Goal: Check status

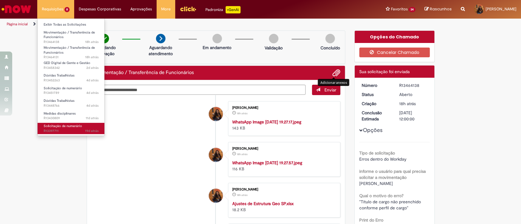
click at [74, 126] on span "Solicitação de numerário" at bounding box center [63, 126] width 38 height 5
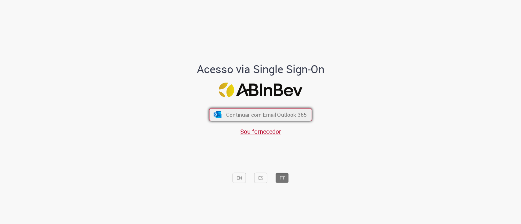
click at [226, 115] on span "Continuar com Email Outlook 365" at bounding box center [266, 114] width 81 height 7
click at [227, 115] on span "Continuar com Email Outlook 365" at bounding box center [266, 114] width 79 height 7
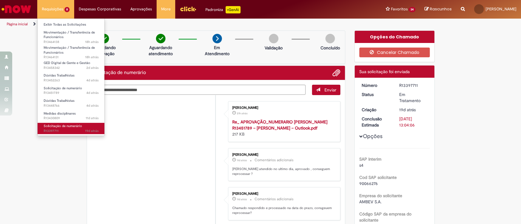
click at [71, 131] on span "19d atrás cerca de um mês atrás R13397711" at bounding box center [71, 131] width 55 height 5
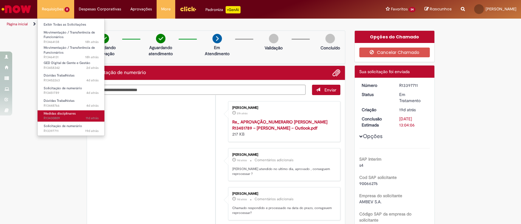
click at [74, 113] on span "Medidas disciplinares" at bounding box center [60, 113] width 32 height 5
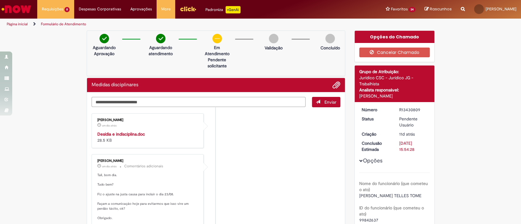
click at [137, 99] on textarea "Digite sua mensagem aqui..." at bounding box center [198, 102] width 214 height 10
type textarea "**********"
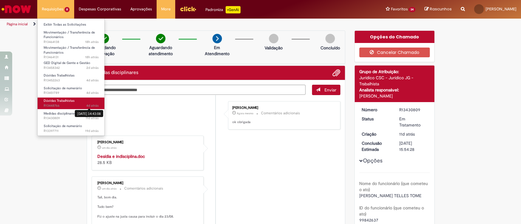
click at [91, 102] on link "Dúvidas Trabalhistas 4d atrás cerca de um mês atrás 26/08/2025 14:43:08 R134487…" at bounding box center [71, 103] width 67 height 11
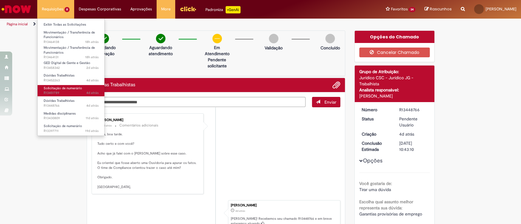
click at [77, 92] on span "4d atrás cerca de um mês atrás R13451789" at bounding box center [71, 93] width 55 height 5
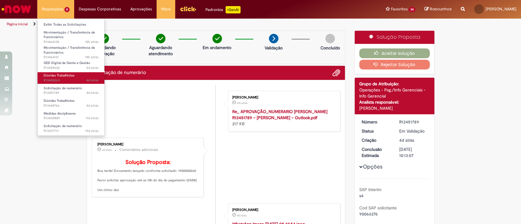
click at [72, 79] on span "4d atrás cerca de um mês atrás R13452263" at bounding box center [71, 80] width 55 height 5
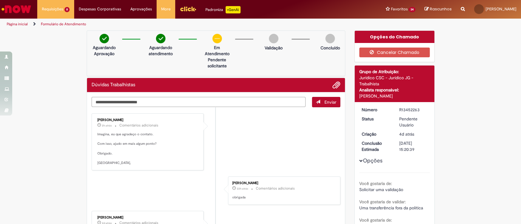
click at [129, 100] on textarea "Digite sua mensagem aqui..." at bounding box center [198, 102] width 214 height 10
type textarea "**********"
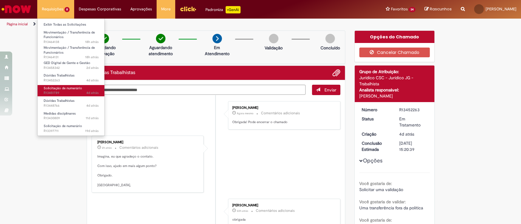
click at [70, 87] on span "Solicitação de numerário" at bounding box center [63, 88] width 38 height 5
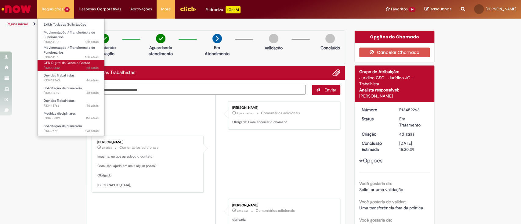
click at [77, 65] on span "GED Digital de Gente e Gestão" at bounding box center [67, 63] width 47 height 5
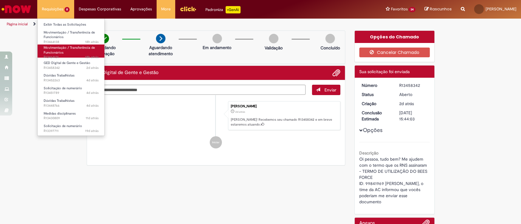
click at [76, 53] on link "Movimentação / Transferência de Funcionários 18h atrás um dia atrás R13464131" at bounding box center [71, 51] width 67 height 13
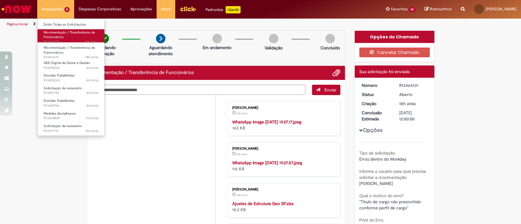
click at [81, 33] on span "Movimentação / Transferência de Funcionários" at bounding box center [69, 34] width 51 height 9
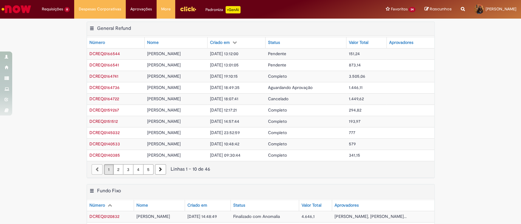
click at [282, 88] on span "Aguardando Aprovação" at bounding box center [290, 87] width 45 height 5
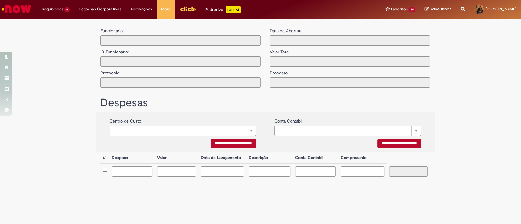
type input "**********"
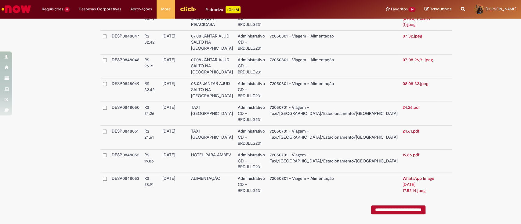
scroll to position [430, 0]
